Goal: Task Accomplishment & Management: Complete application form

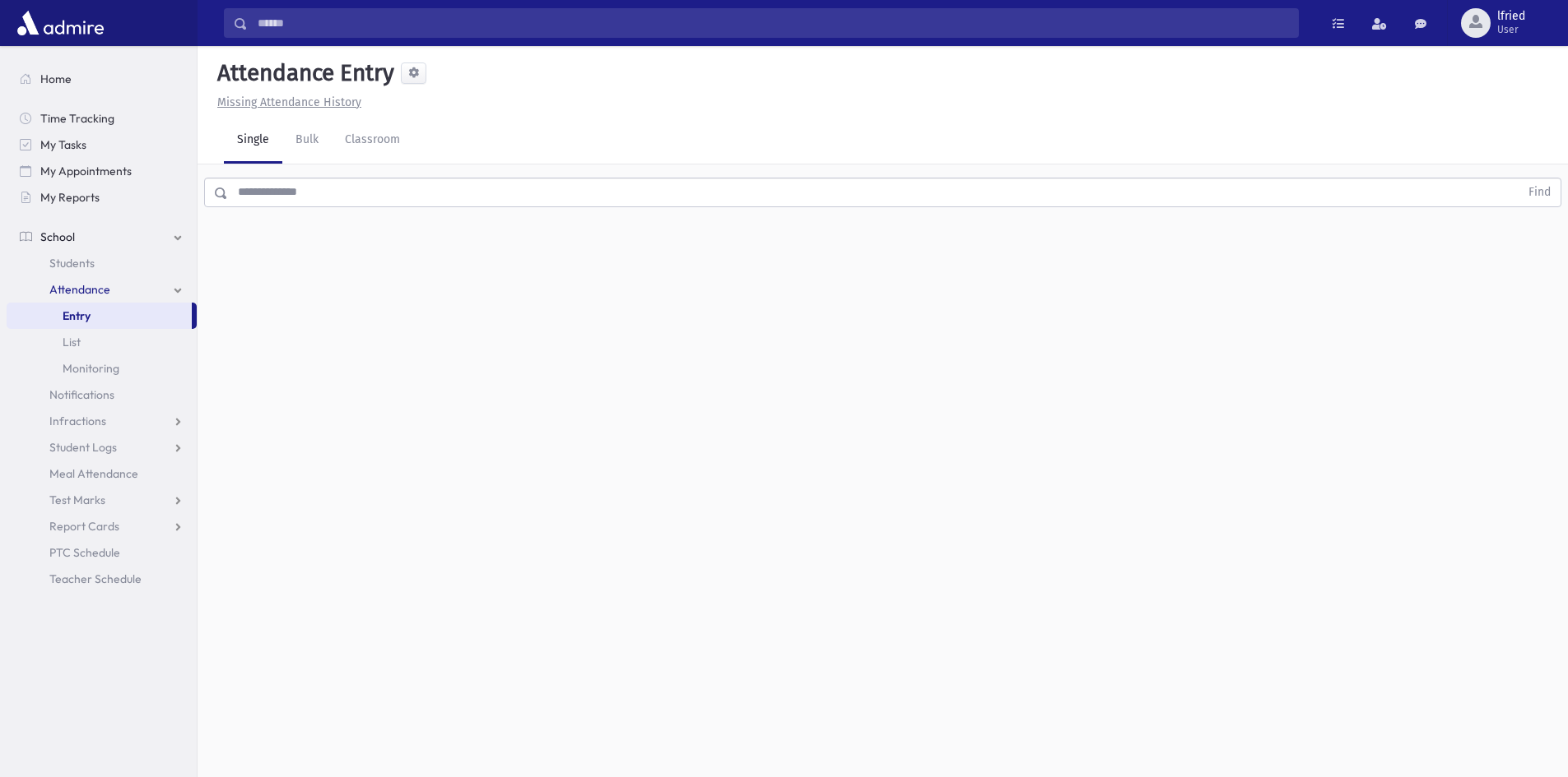
click at [680, 196] on input "text" at bounding box center [874, 192] width 1291 height 30
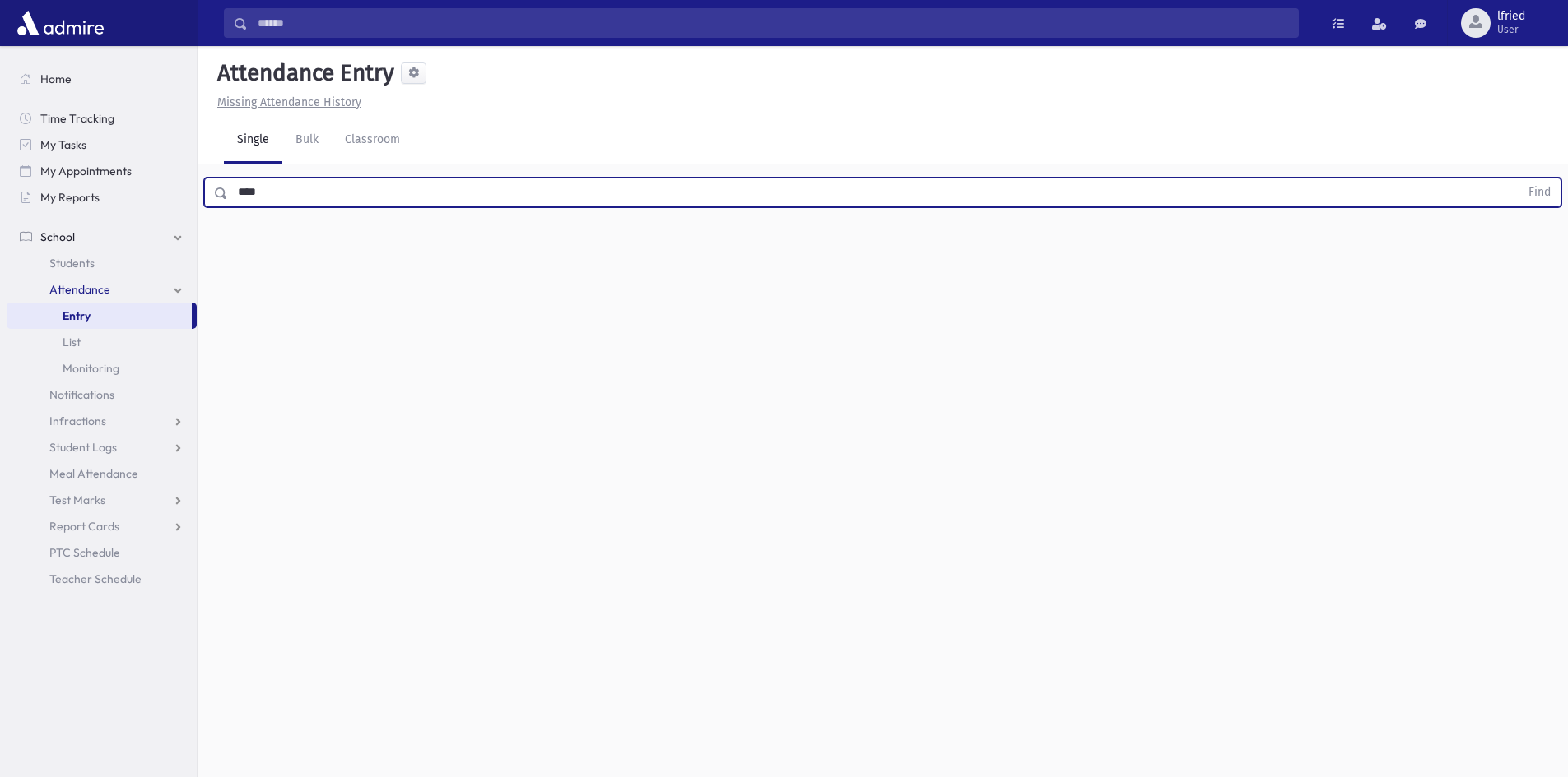
type input "****"
click at [1518, 178] on button "Find" at bounding box center [1539, 192] width 42 height 28
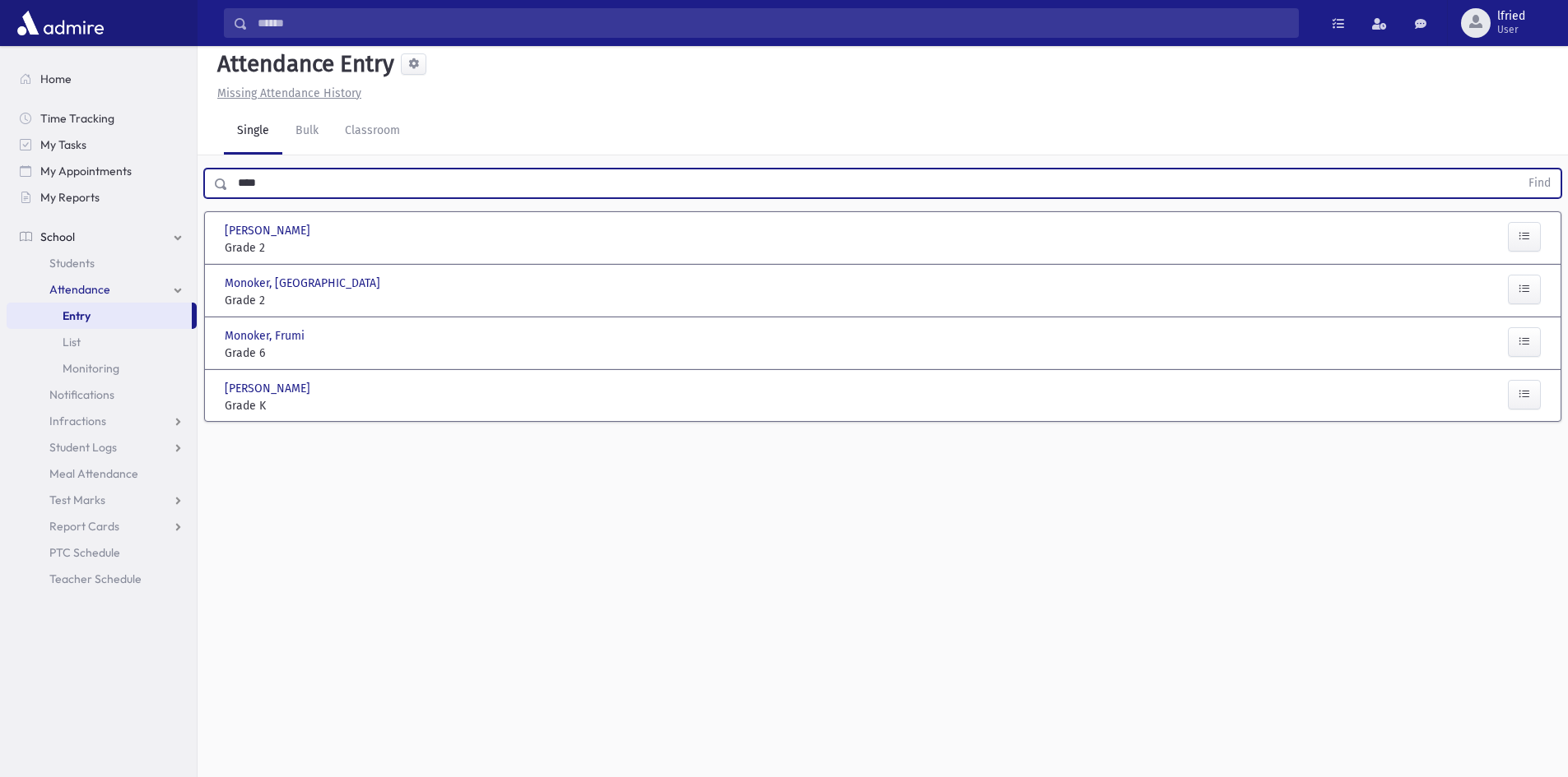
scroll to position [37, 0]
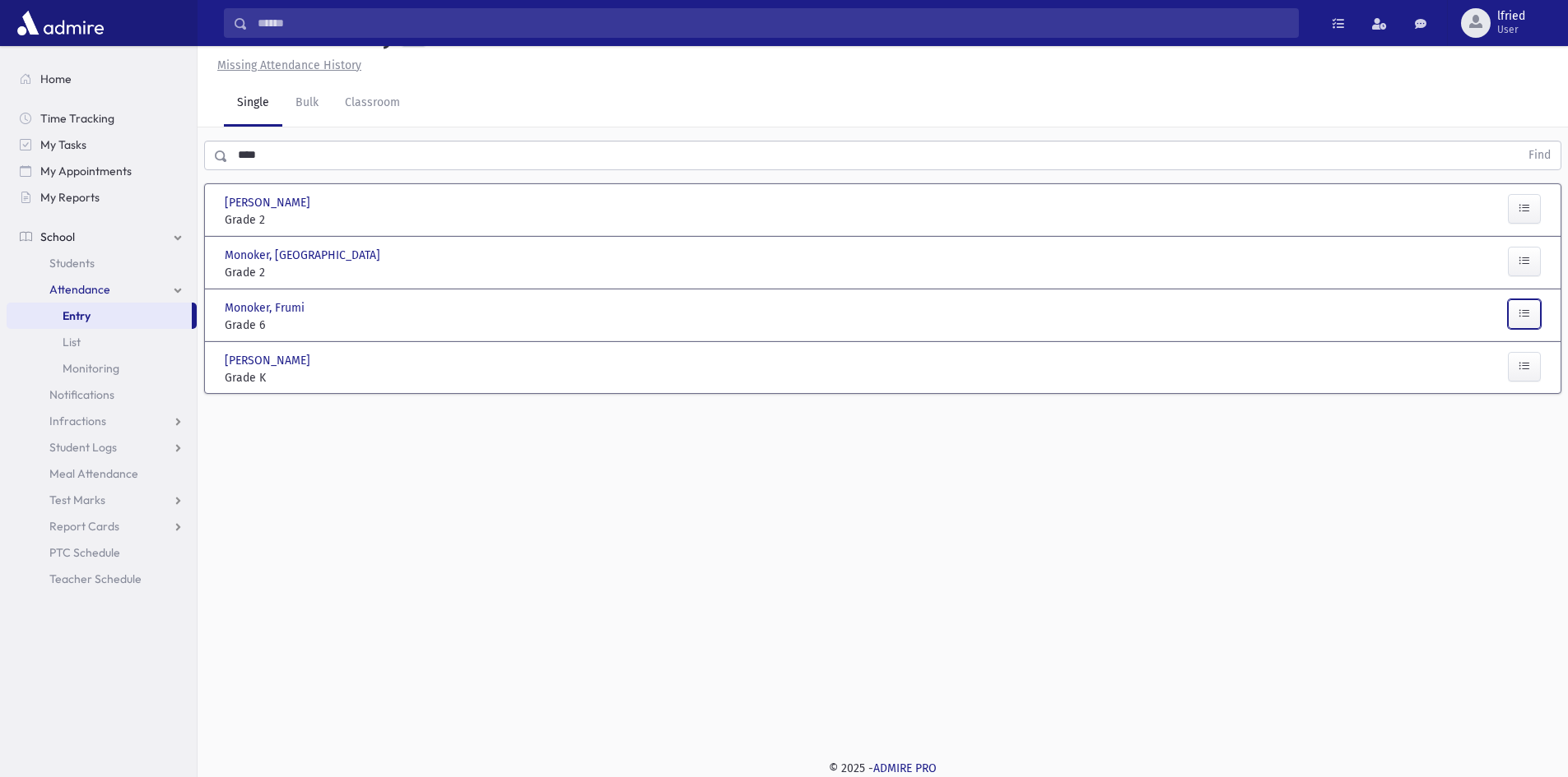
click at [1523, 324] on button "button" at bounding box center [1524, 314] width 33 height 30
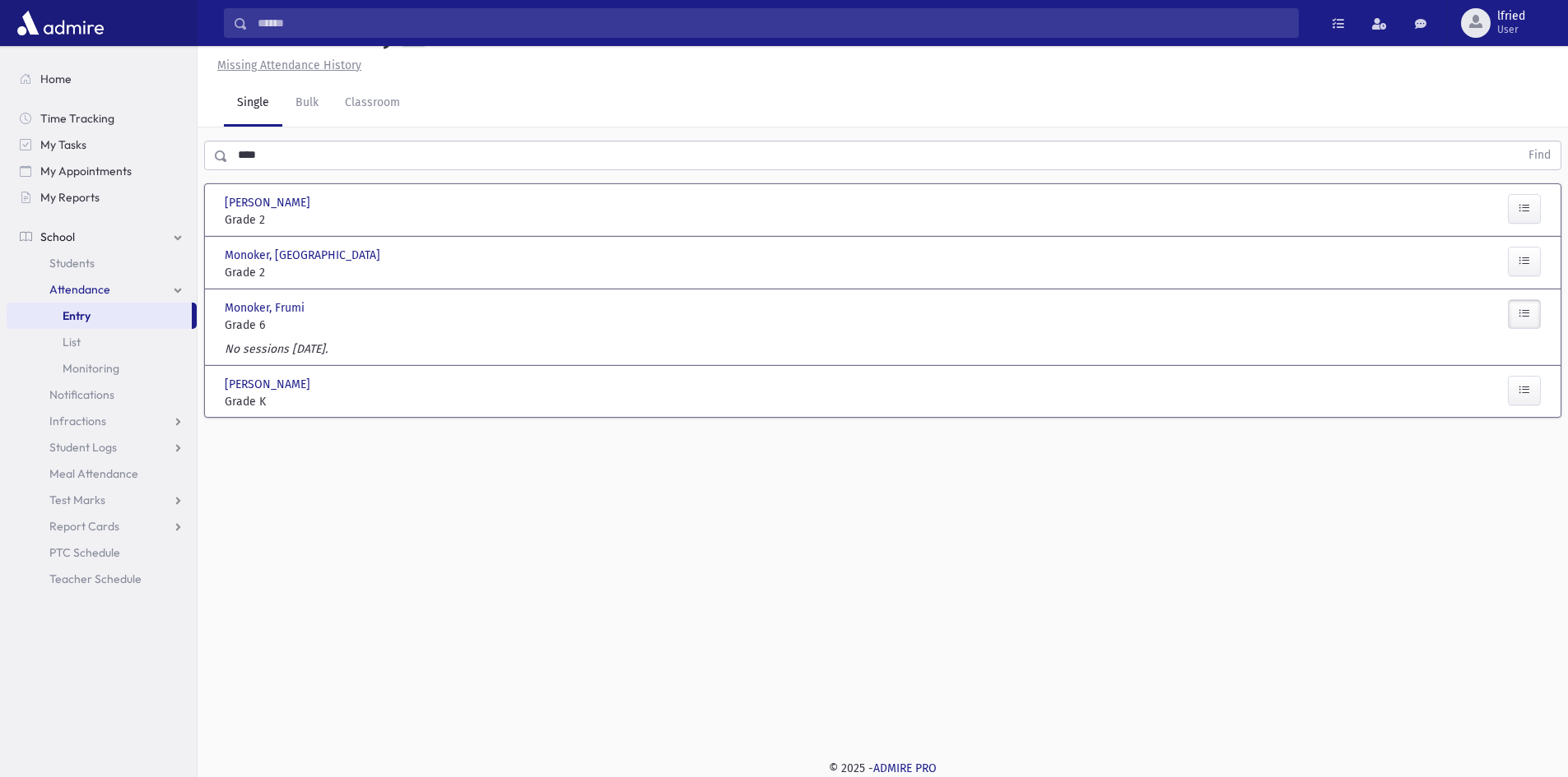
click at [1522, 324] on button "button" at bounding box center [1524, 314] width 33 height 30
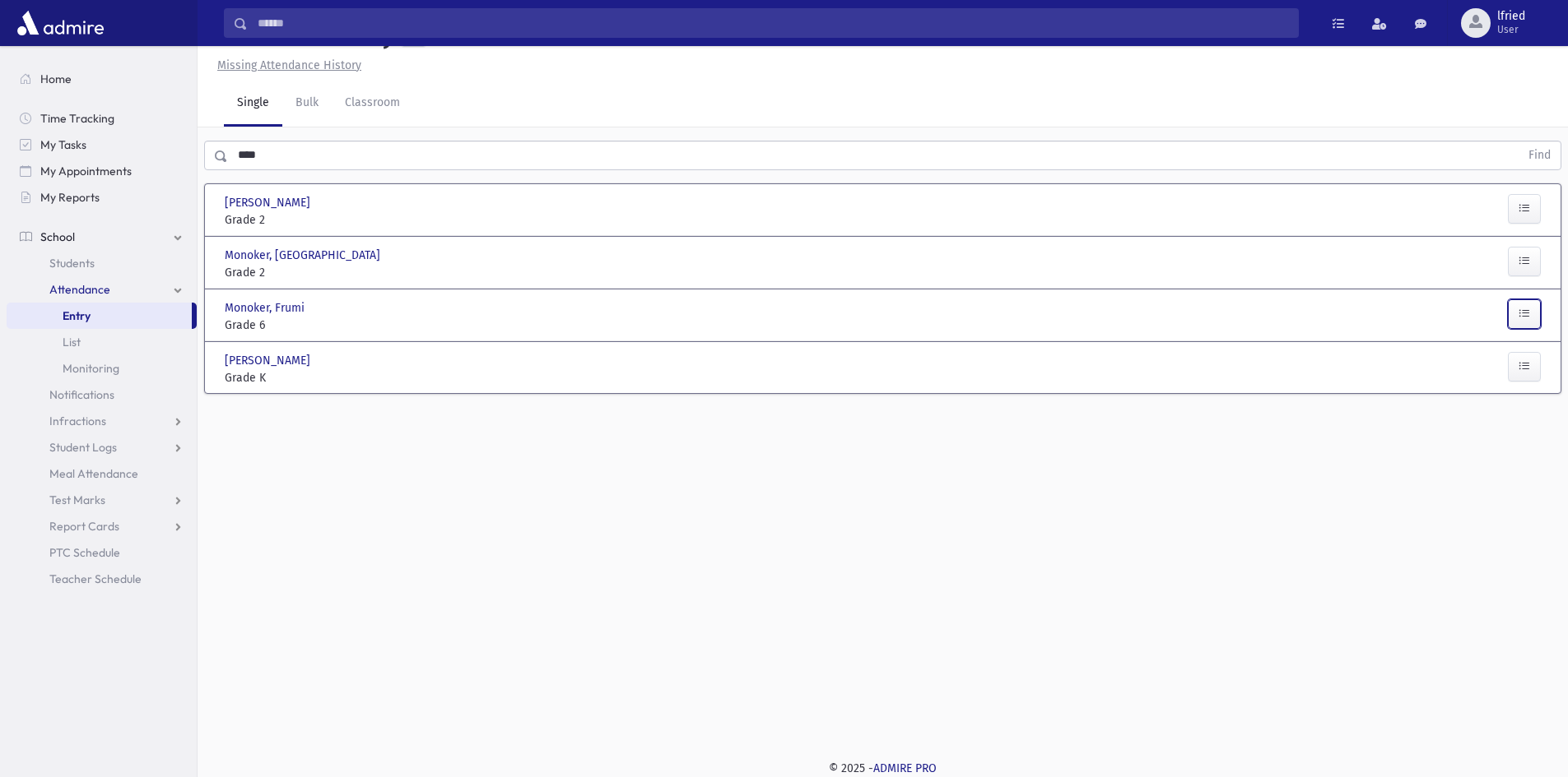
click at [1522, 324] on button "button" at bounding box center [1524, 314] width 33 height 30
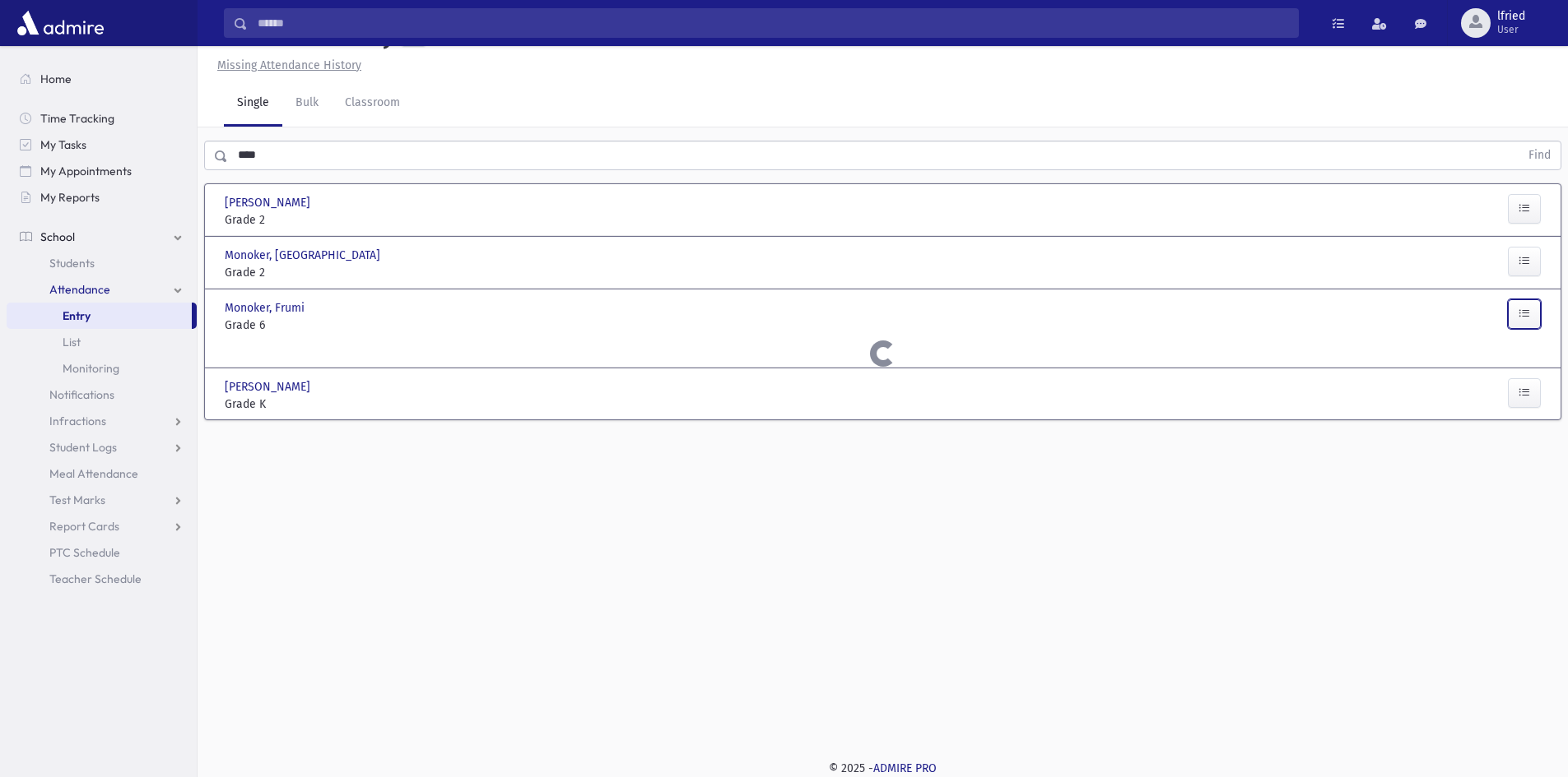
click at [1522, 324] on button "button" at bounding box center [1524, 314] width 33 height 30
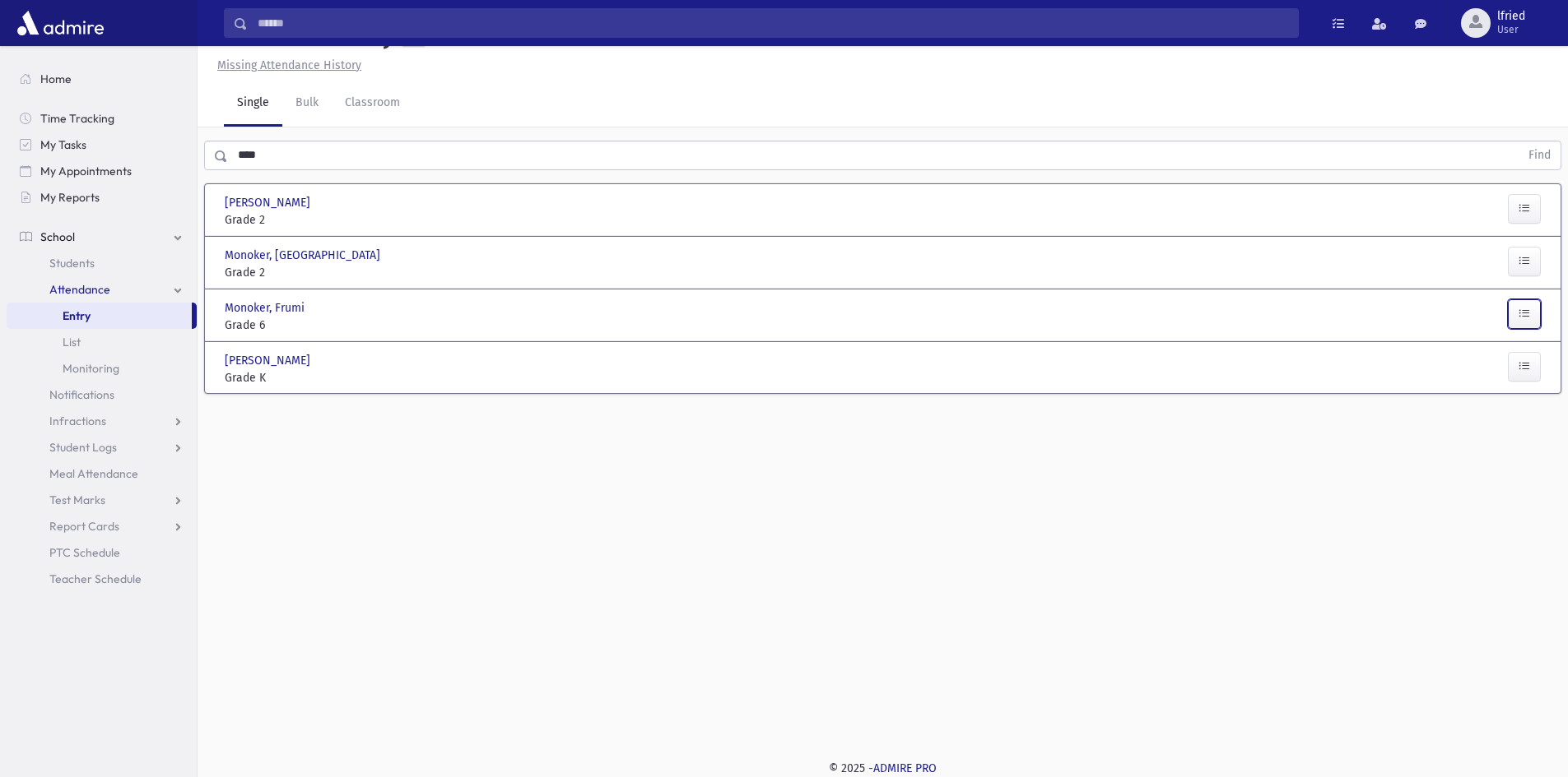
click at [1522, 324] on button "button" at bounding box center [1524, 314] width 33 height 30
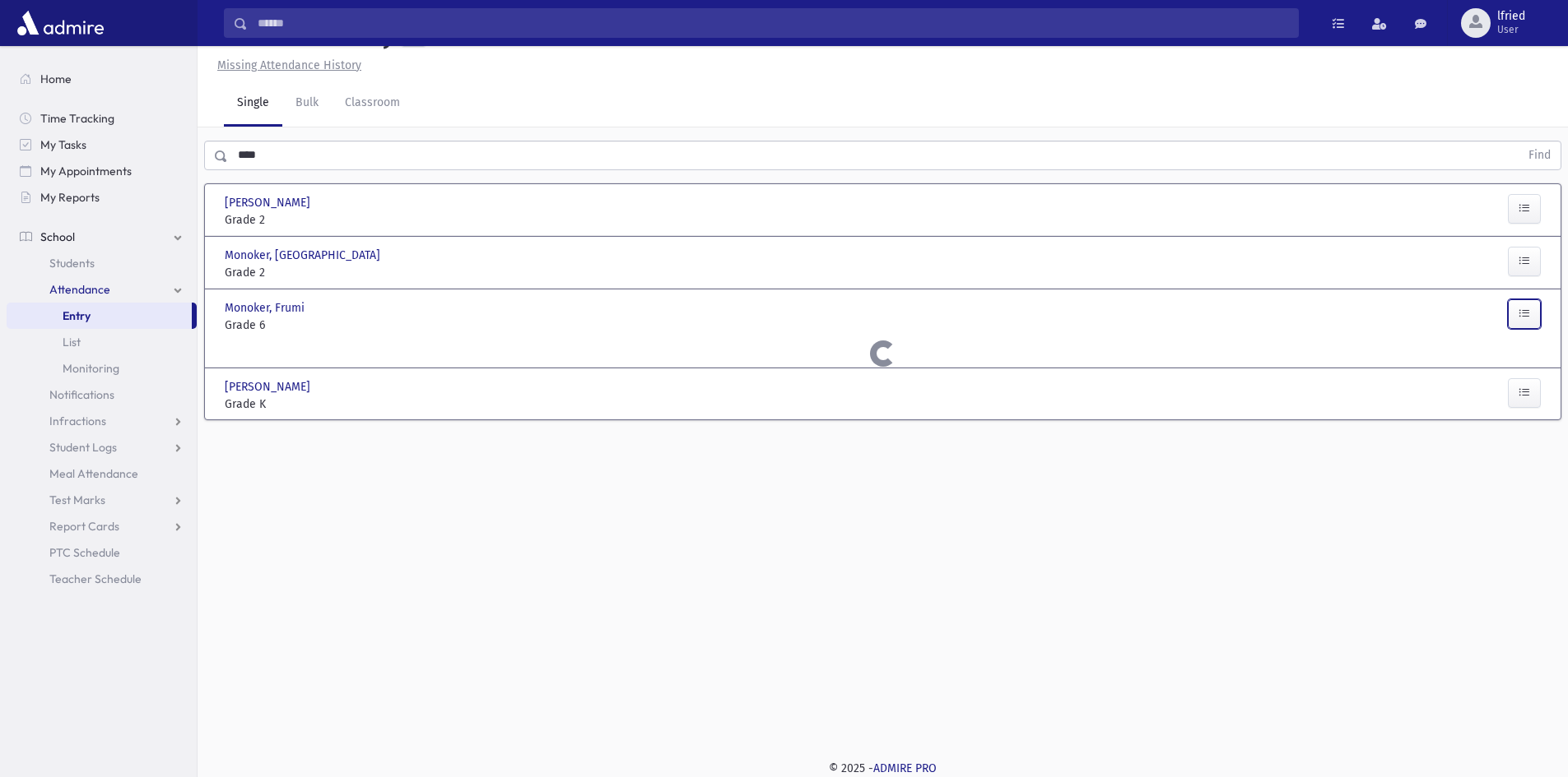
click at [1522, 324] on button "button" at bounding box center [1524, 314] width 33 height 30
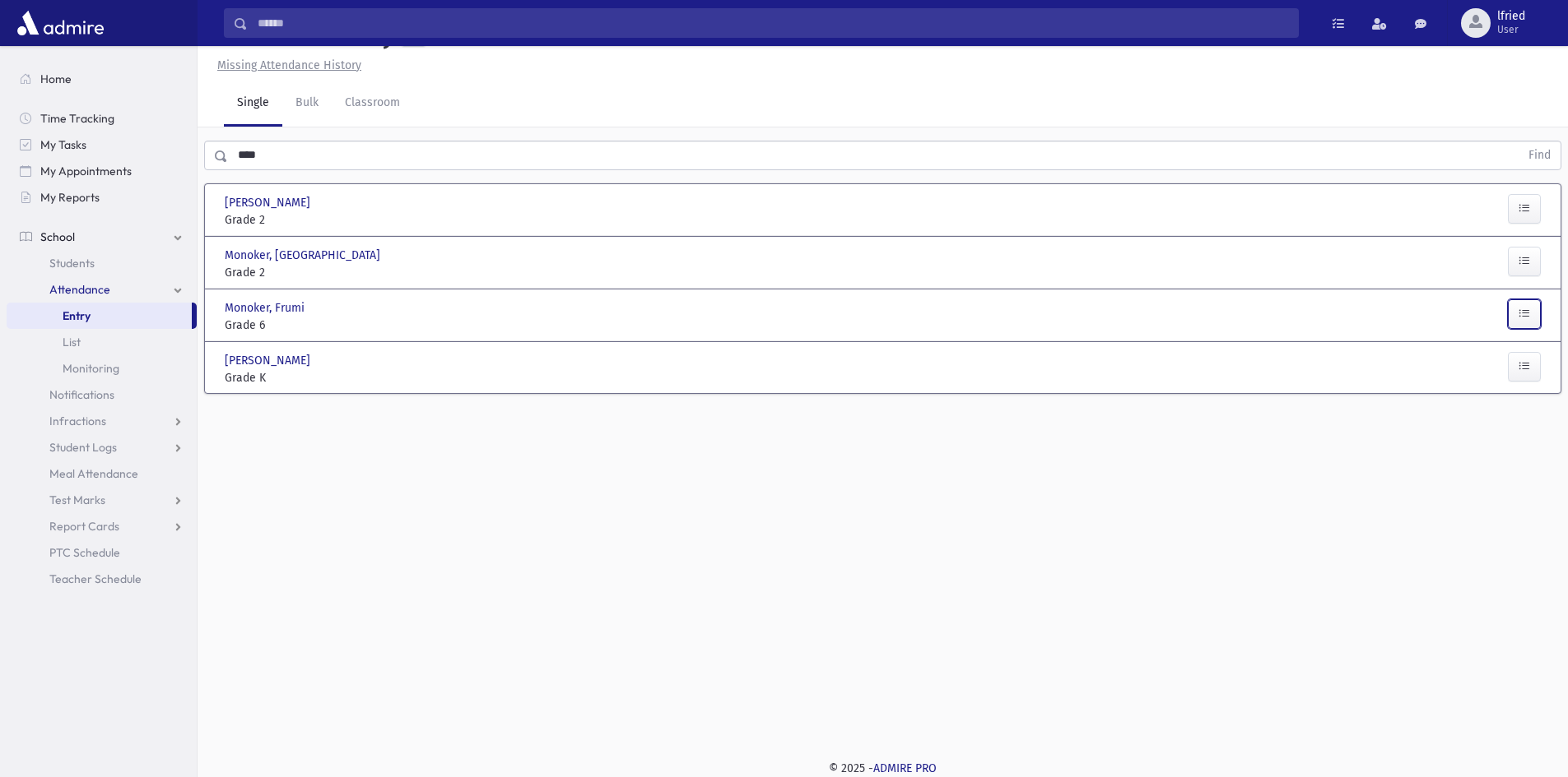
click at [1522, 327] on button "button" at bounding box center [1524, 314] width 33 height 30
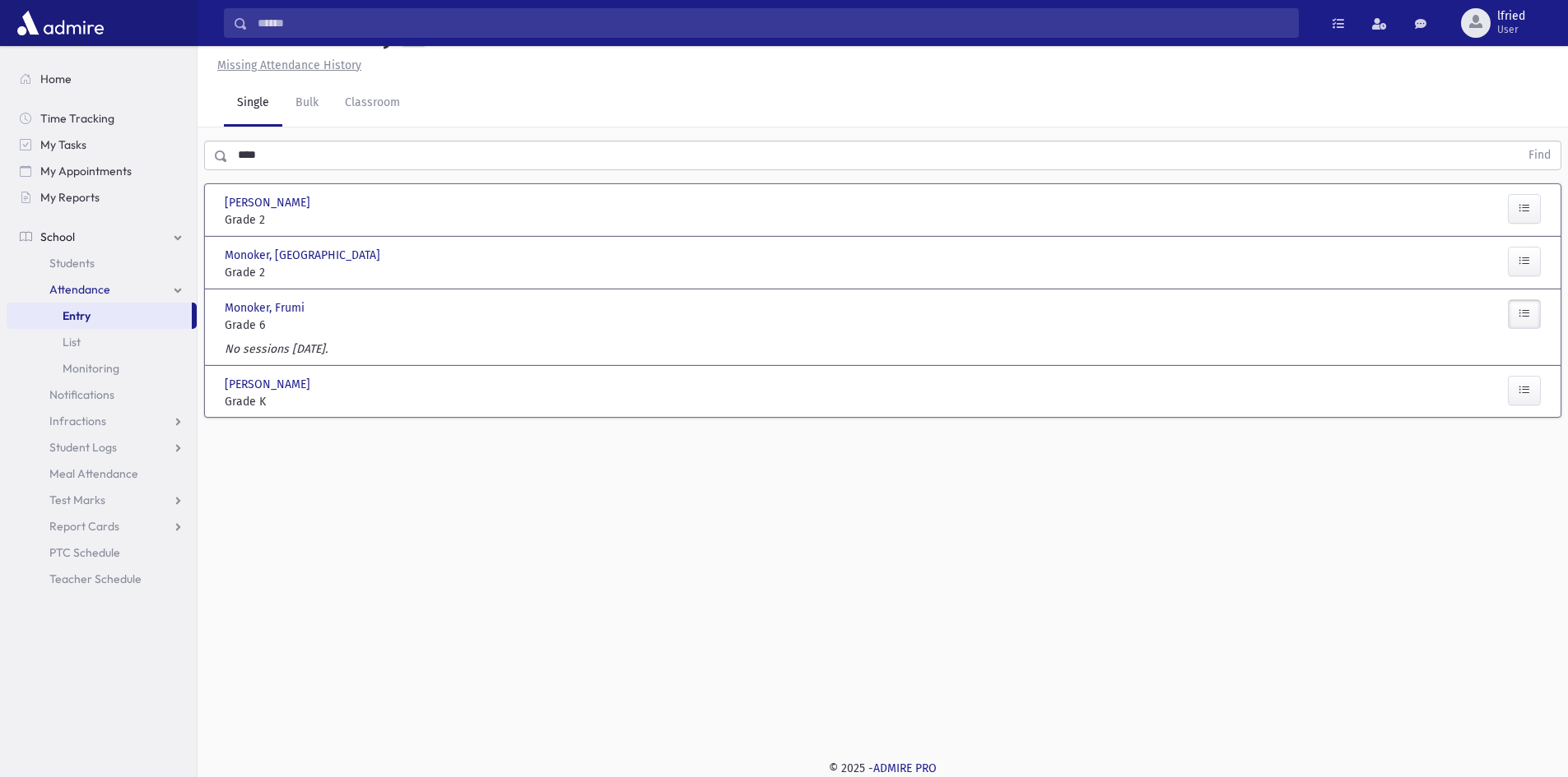
click at [1522, 327] on button "button" at bounding box center [1524, 314] width 33 height 30
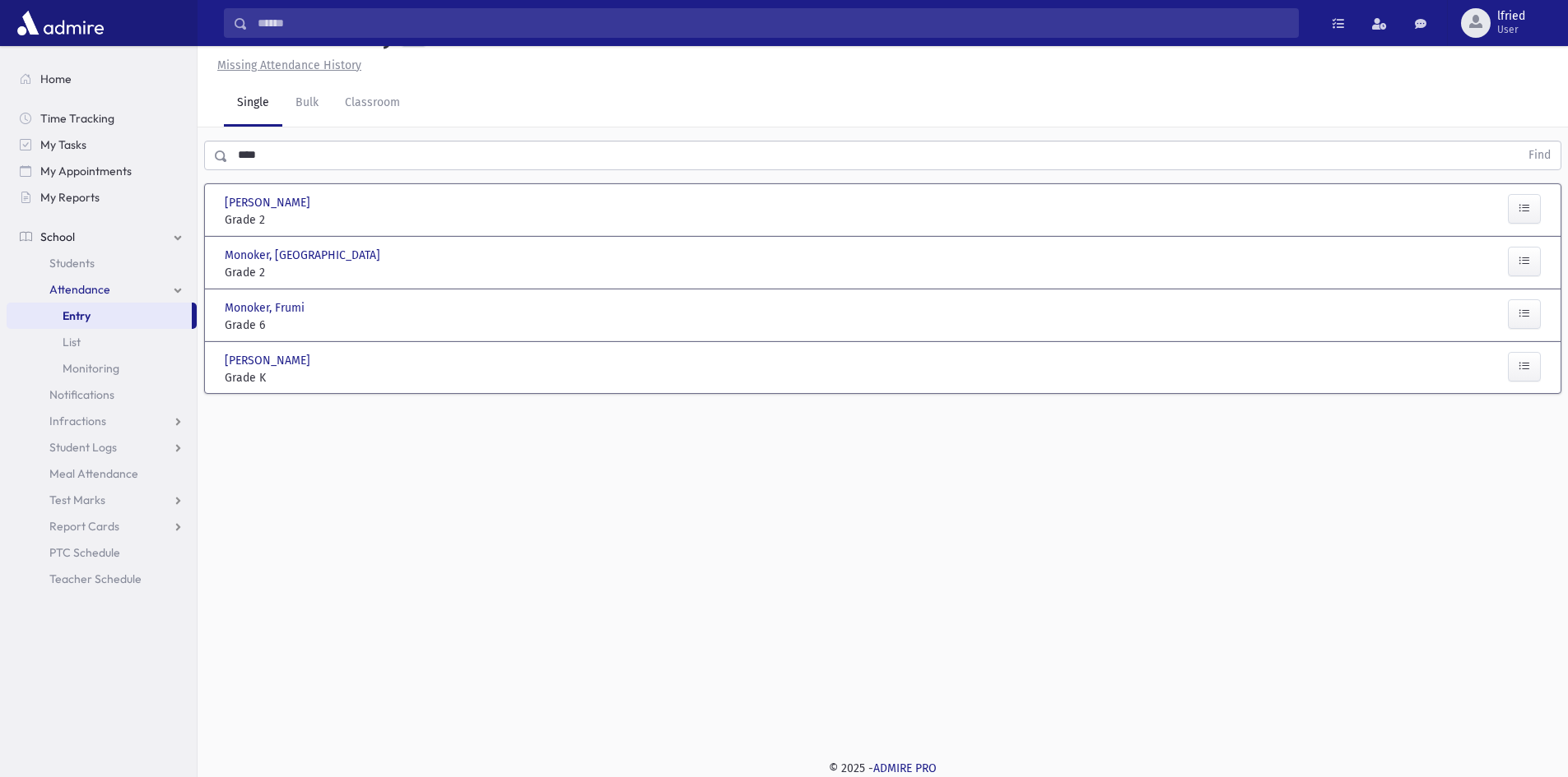
click at [70, 319] on span "Entry" at bounding box center [76, 316] width 28 height 15
click at [380, 219] on span "Grade 2" at bounding box center [327, 220] width 206 height 17
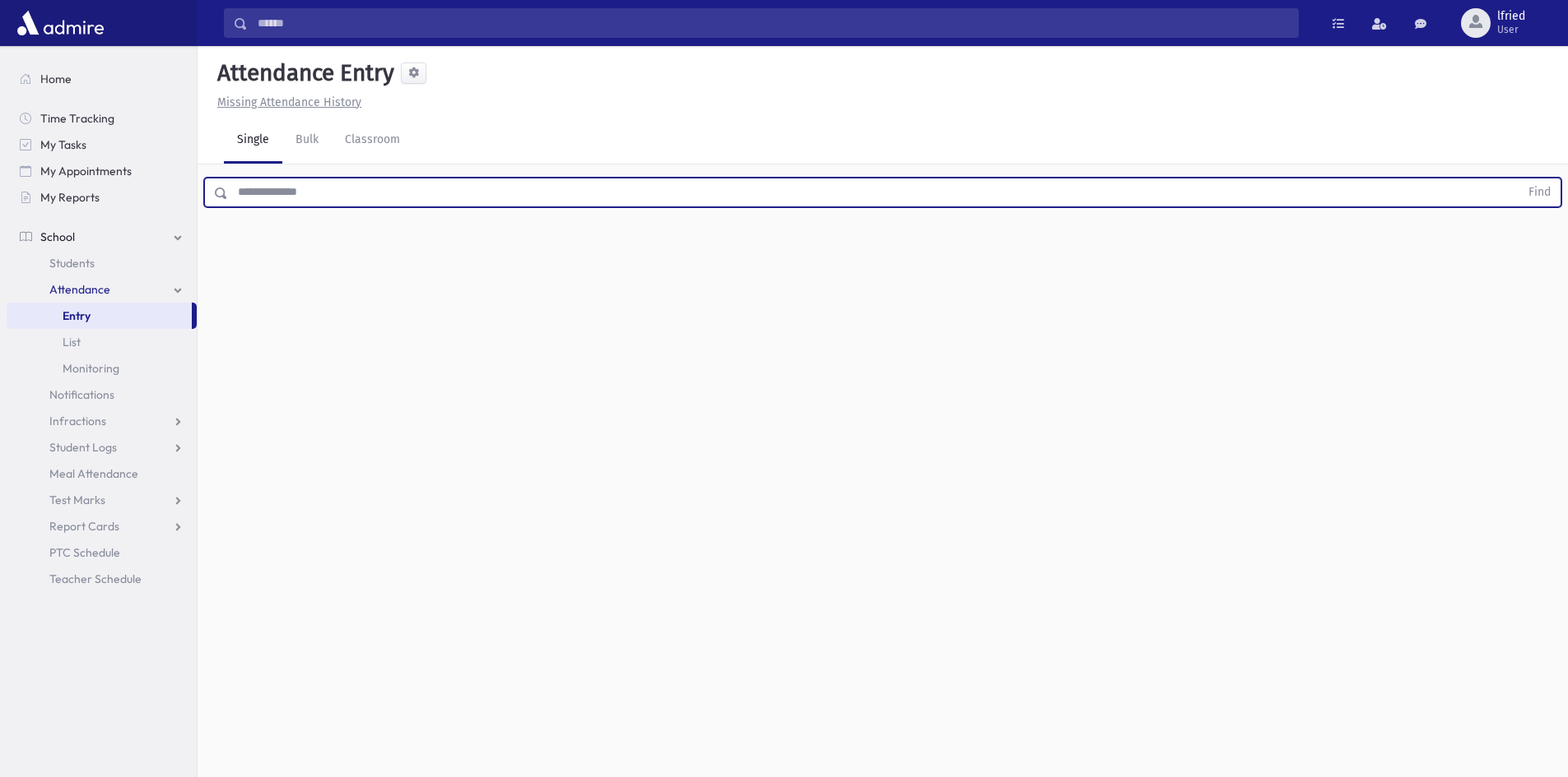
click at [302, 198] on input "text" at bounding box center [874, 192] width 1291 height 30
click at [325, 192] on input "text" at bounding box center [874, 192] width 1291 height 30
type input "*******"
click at [1518, 178] on button "Find" at bounding box center [1539, 192] width 42 height 28
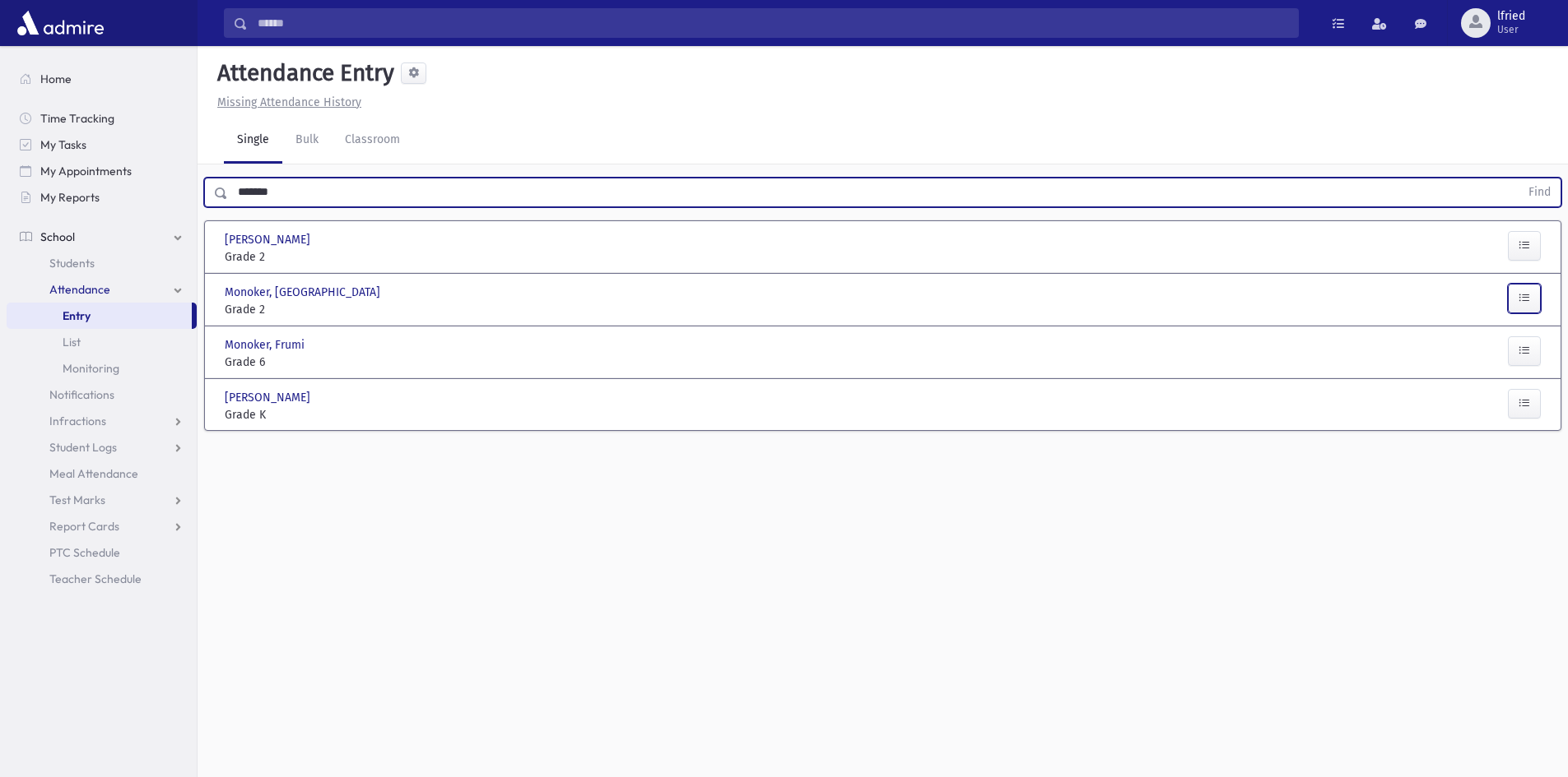
click at [1529, 294] on icon "button" at bounding box center [1524, 298] width 12 height 14
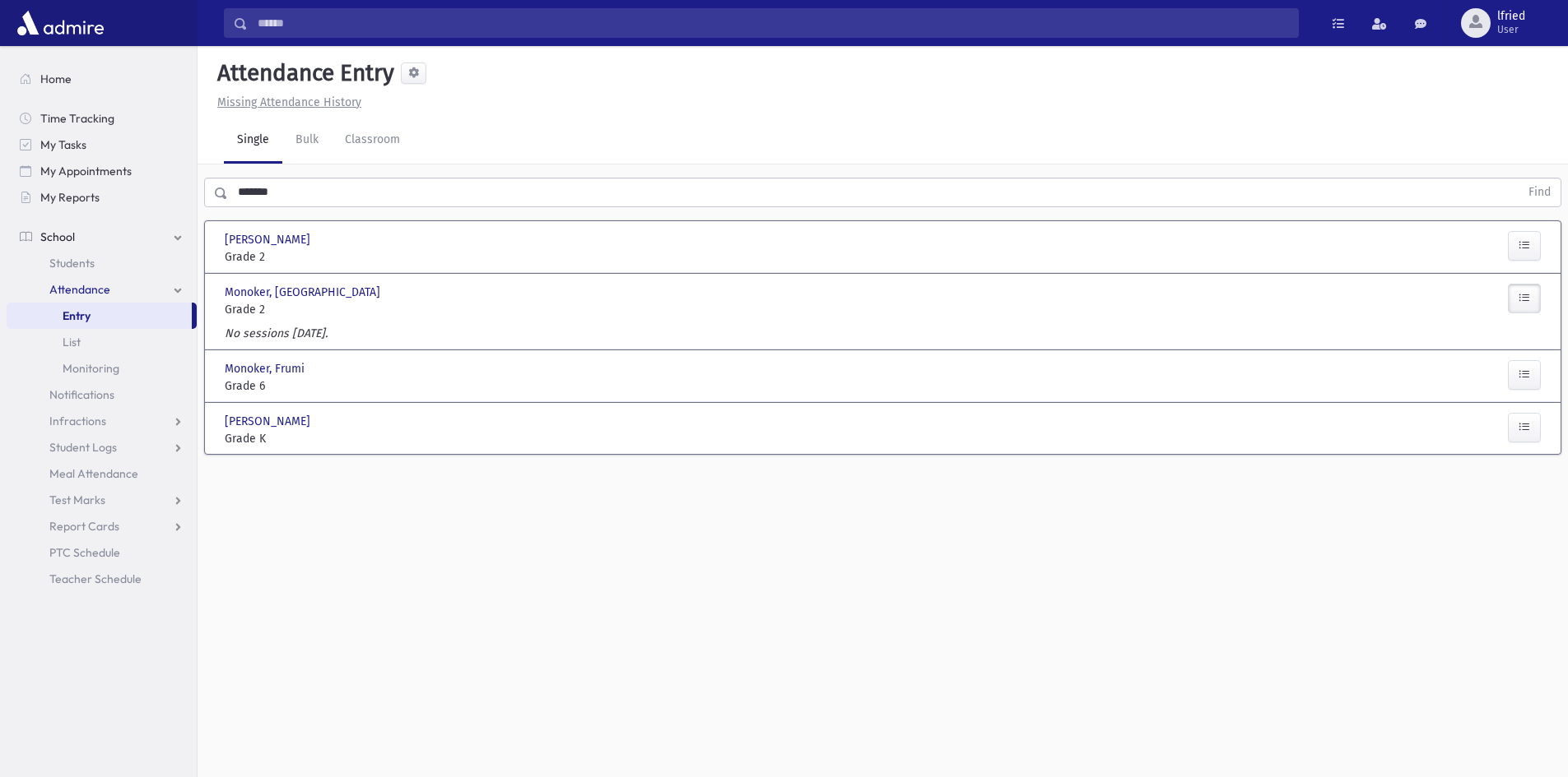
click at [1532, 336] on div "No sessions [DATE]." at bounding box center [883, 336] width 1329 height 24
click at [1513, 355] on div "Monoker, Frumi Monoker, Frumi Grade 6 Grade 6 Present P Absent A Late L" at bounding box center [883, 376] width 1329 height 51
click at [1513, 365] on button "button" at bounding box center [1524, 375] width 33 height 30
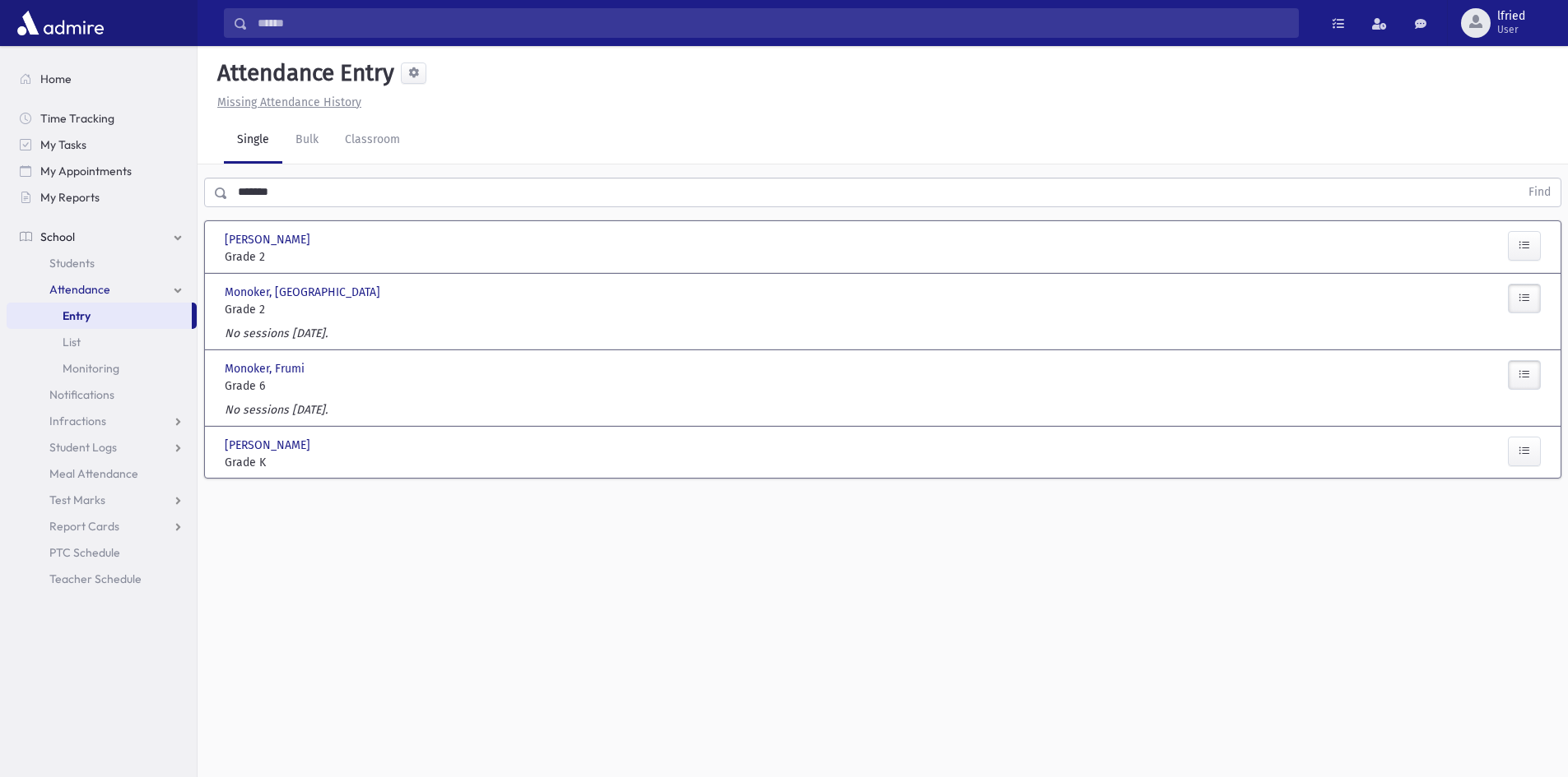
click at [218, 404] on div "No sessions [DATE]." at bounding box center [883, 413] width 1329 height 24
click at [224, 407] on div "No sessions [DATE]." at bounding box center [883, 413] width 1329 height 24
click at [240, 396] on div "Monoker, Frumi Monoker, Frumi Grade 6 Grade 6 Present P Absent A Late L" at bounding box center [883, 376] width 1329 height 51
click at [240, 391] on span "Grade 6" at bounding box center [327, 386] width 206 height 17
click at [245, 388] on span "Grade 6" at bounding box center [327, 386] width 206 height 17
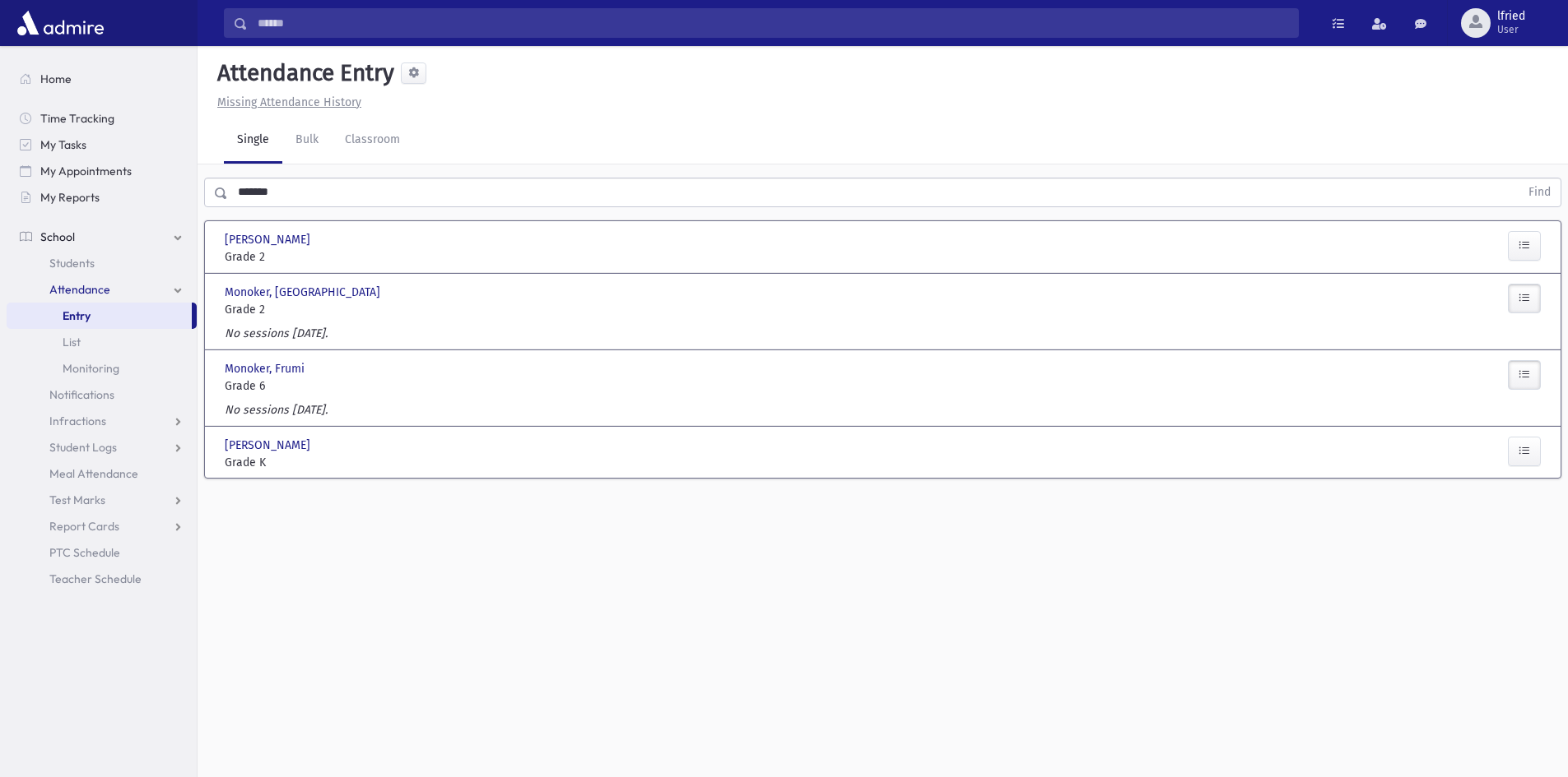
click at [1532, 368] on button "button" at bounding box center [1524, 375] width 33 height 30
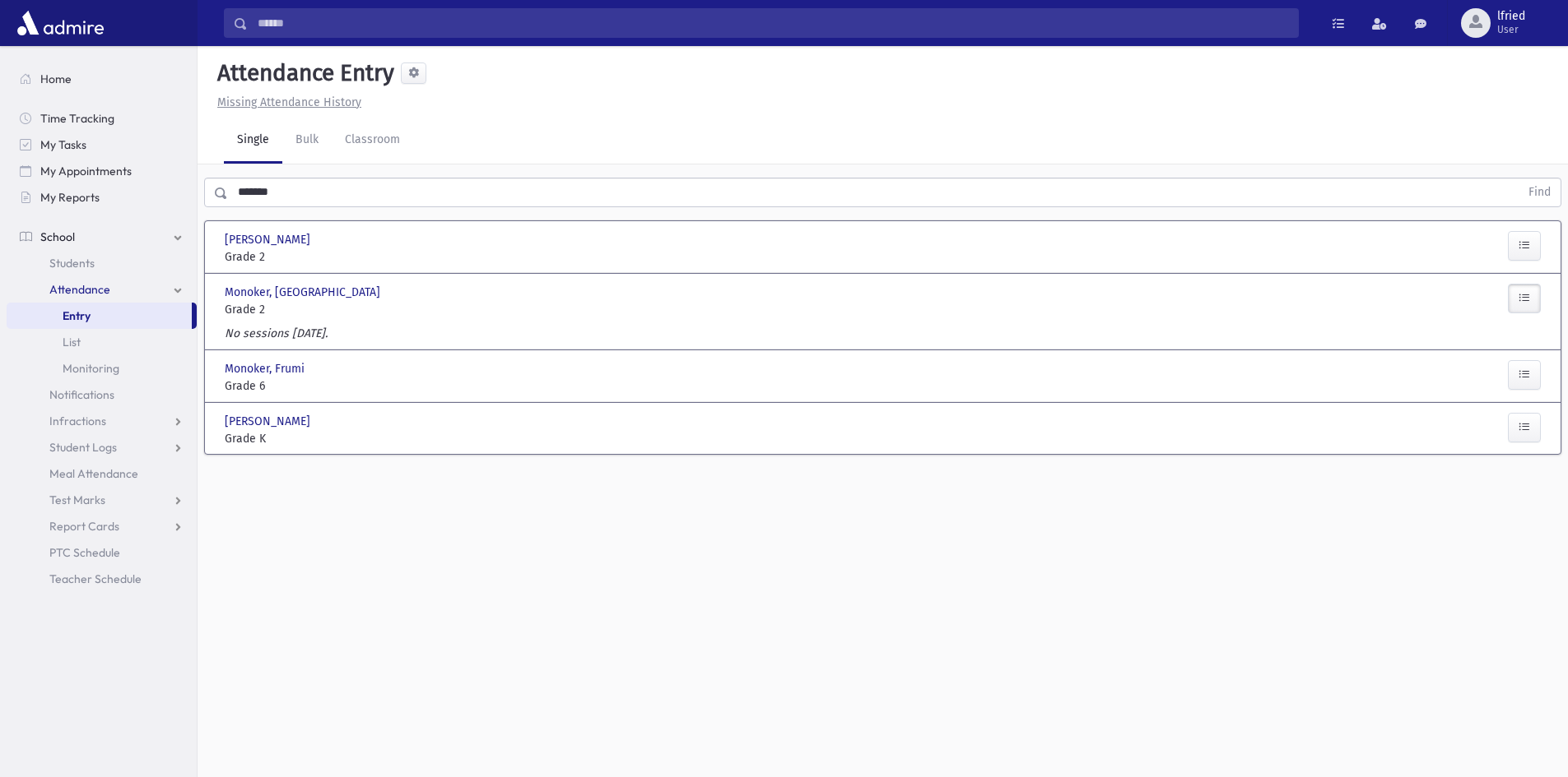
click at [509, 350] on div "Monoker, Frumi Monoker, Frumi Grade 6 Grade 6 Present P Absent A Late L" at bounding box center [883, 376] width 1329 height 51
click at [324, 369] on div "Monoker, Frumi Monoker, Frumi" at bounding box center [327, 369] width 206 height 17
click at [244, 346] on div "No sessions [DATE]." at bounding box center [883, 336] width 1329 height 24
click at [301, 124] on link "Bulk" at bounding box center [307, 141] width 50 height 46
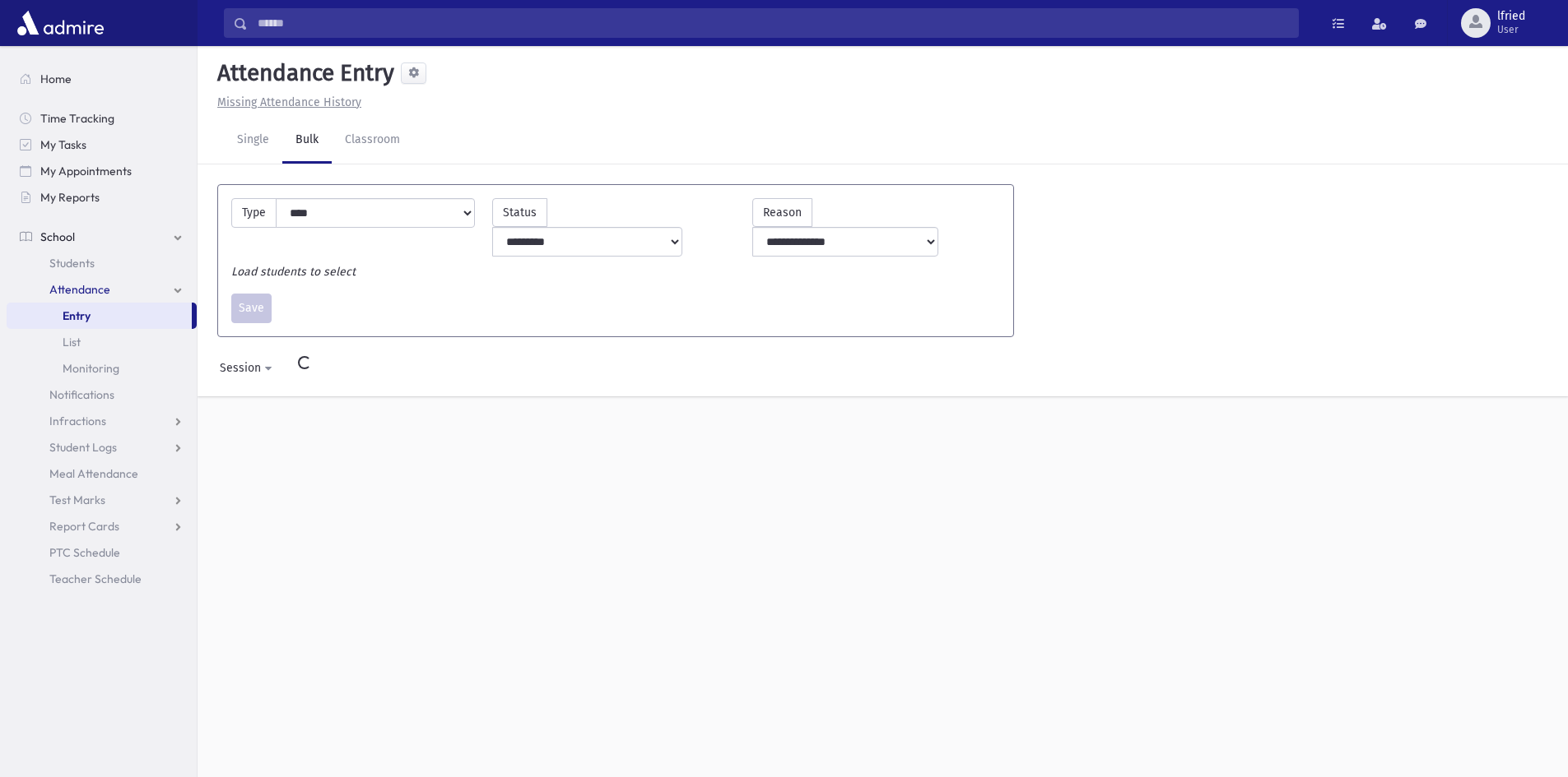
click at [419, 135] on div "Single Bulk Classroom" at bounding box center [896, 141] width 1344 height 46
click at [249, 138] on link "Single" at bounding box center [253, 141] width 59 height 46
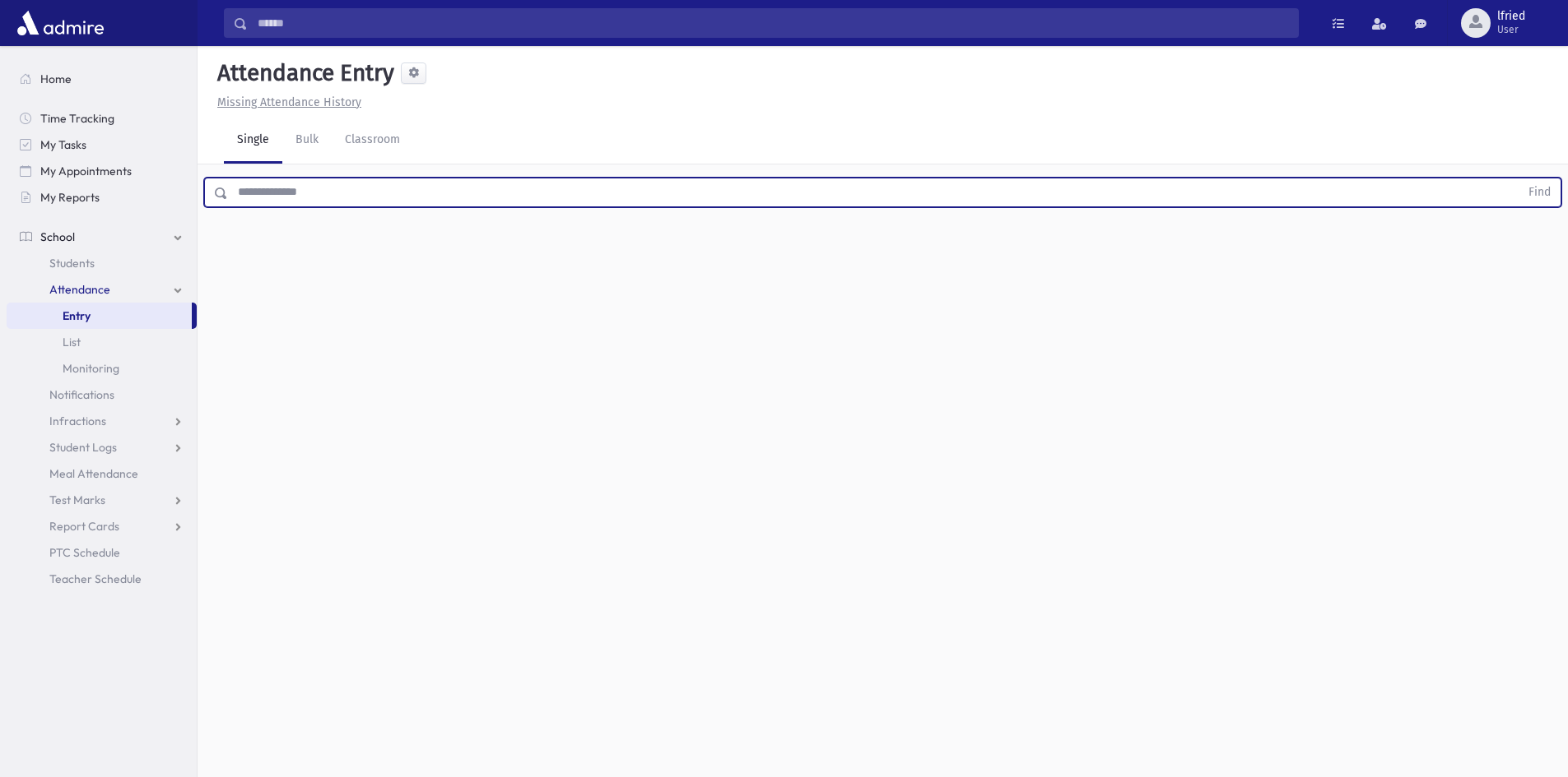
click at [321, 189] on input "text" at bounding box center [874, 192] width 1291 height 30
type input "*******"
click at [1518, 178] on button "Find" at bounding box center [1539, 192] width 42 height 28
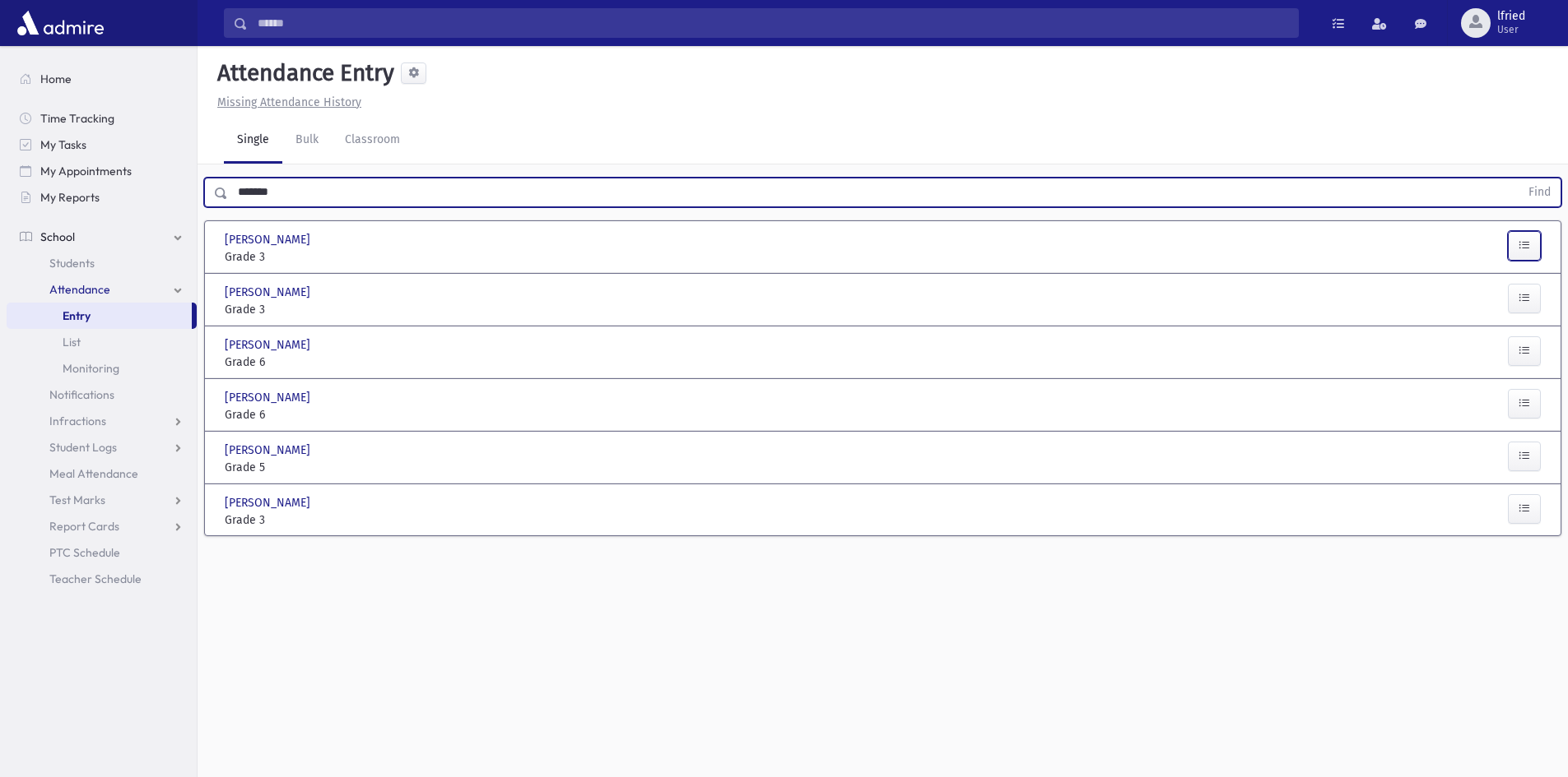
click at [1515, 242] on button "button" at bounding box center [1524, 246] width 33 height 30
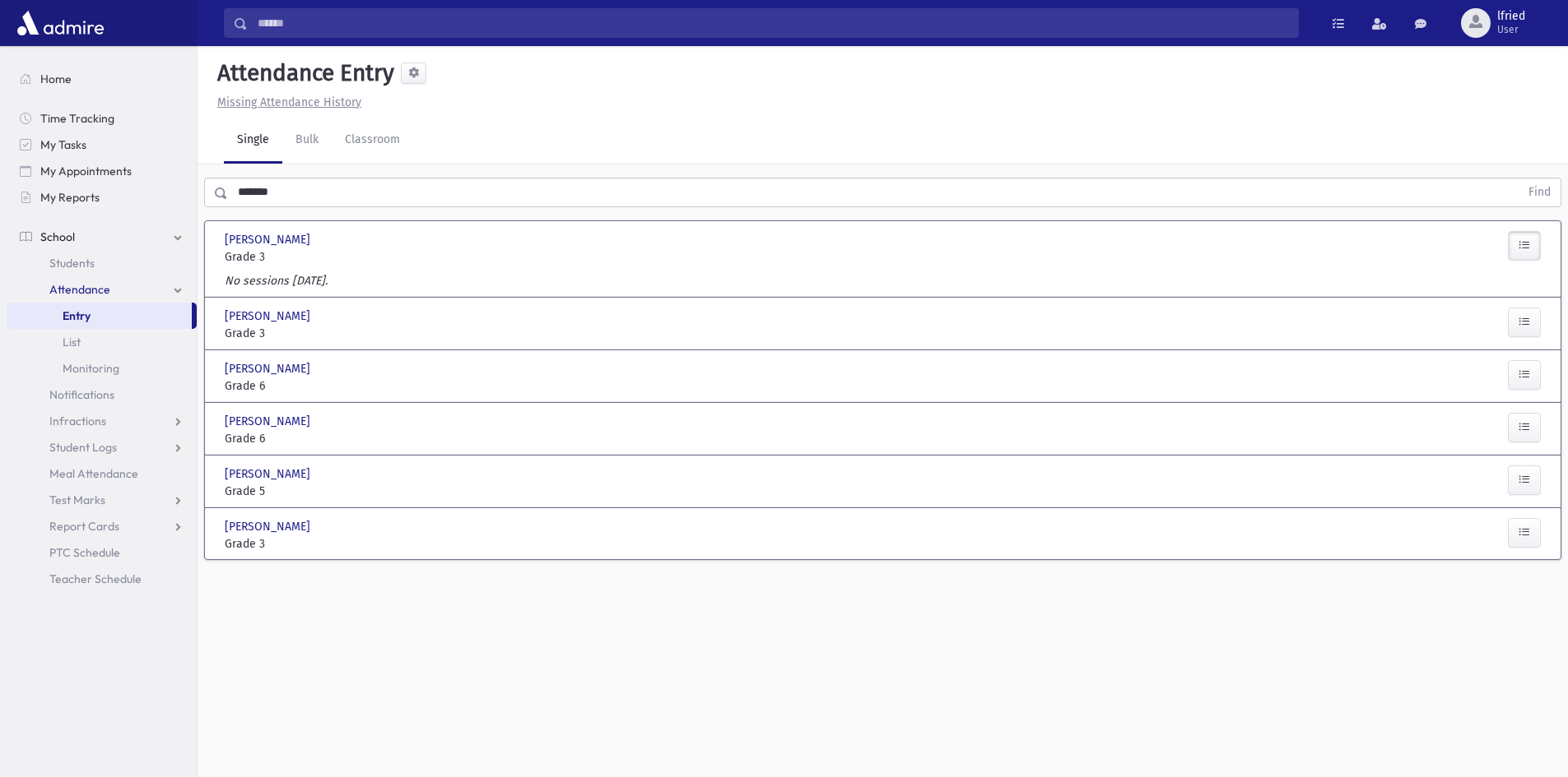
click at [305, 287] on label "No sessions [DATE]." at bounding box center [276, 281] width 103 height 17
click at [304, 205] on input "*******" at bounding box center [874, 192] width 1291 height 30
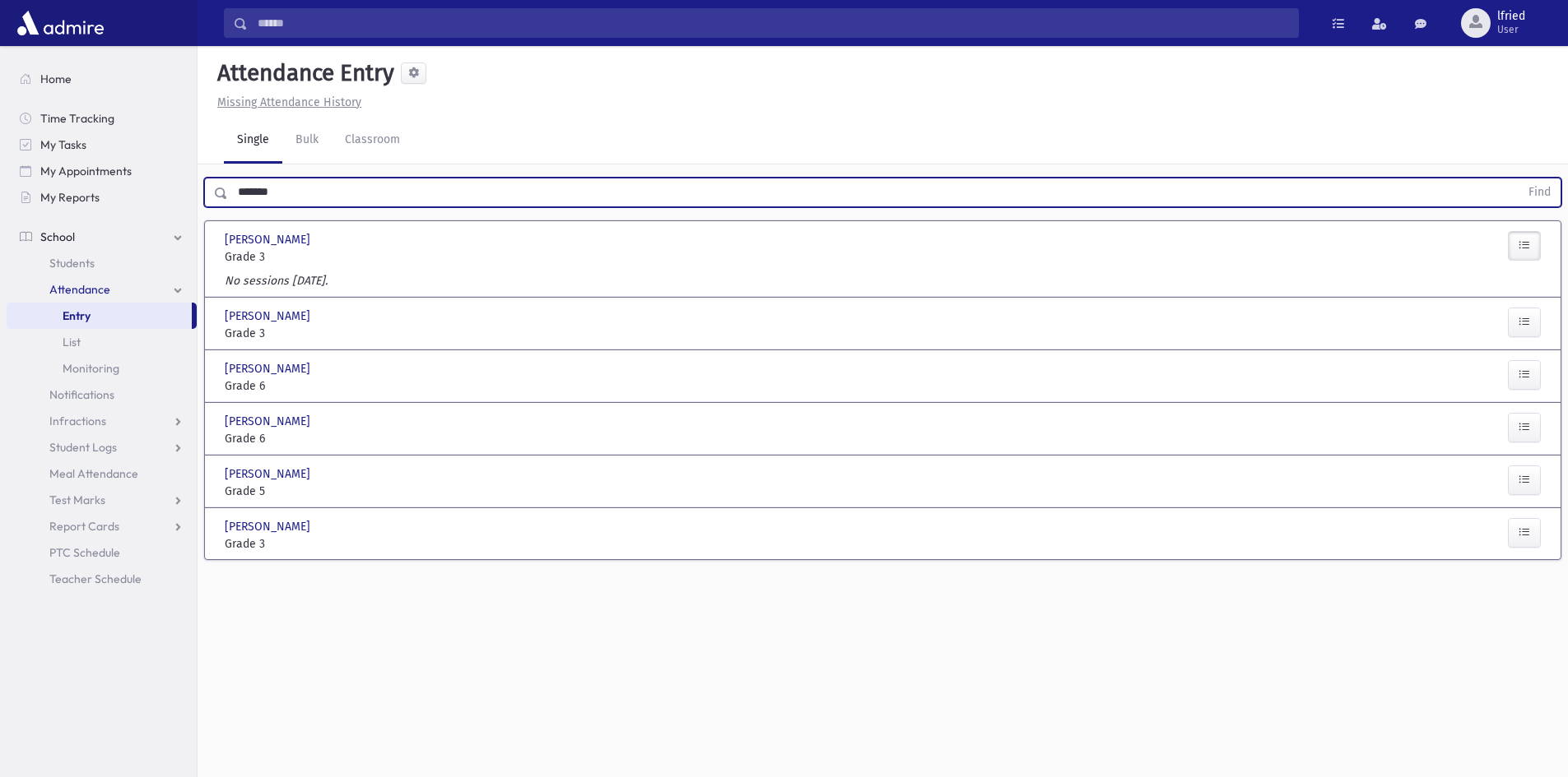
drag, startPoint x: 302, startPoint y: 197, endPoint x: 237, endPoint y: 192, distance: 65.2
click at [237, 192] on input "*******" at bounding box center [874, 192] width 1291 height 30
